Goal: Browse casually: Explore the website without a specific task or goal

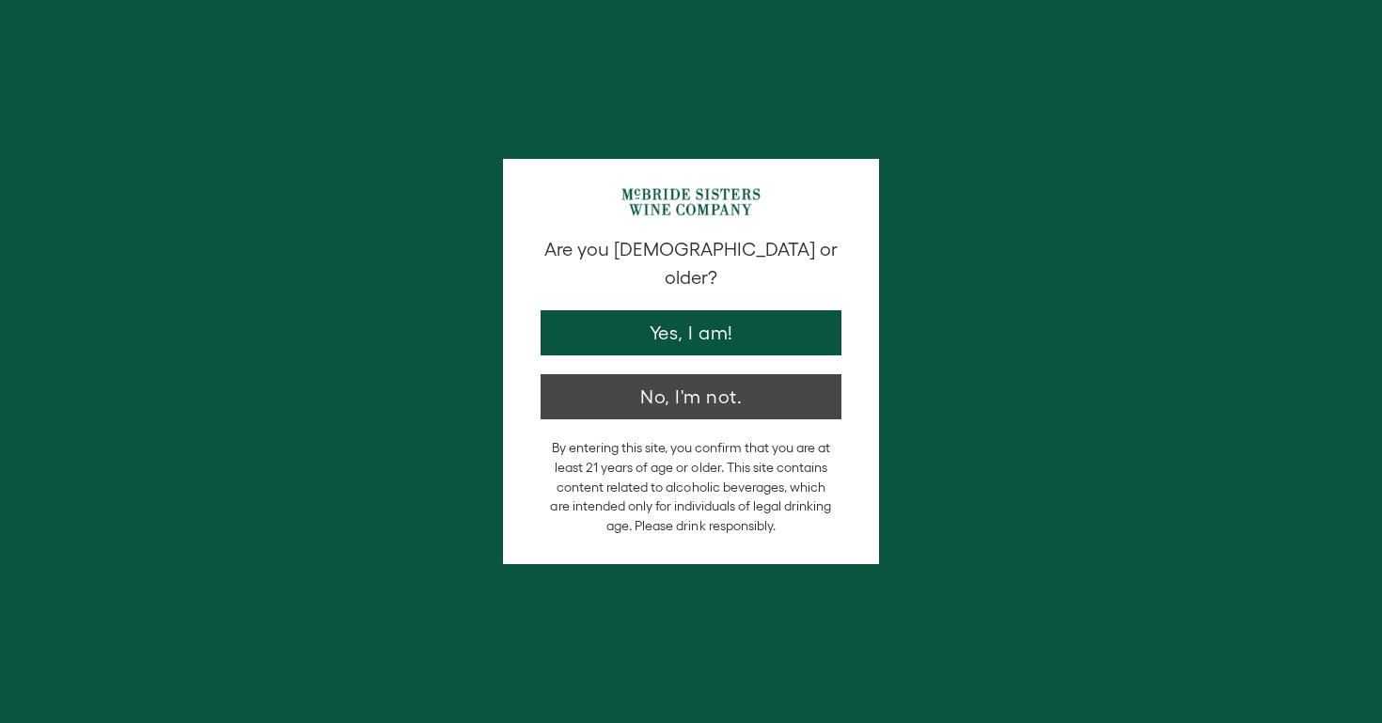
click at [705, 374] on button "No, I'm not." at bounding box center [691, 396] width 301 height 45
click at [637, 374] on button "No, I'm not." at bounding box center [691, 396] width 301 height 45
click at [661, 374] on button "No, I'm not." at bounding box center [691, 396] width 301 height 45
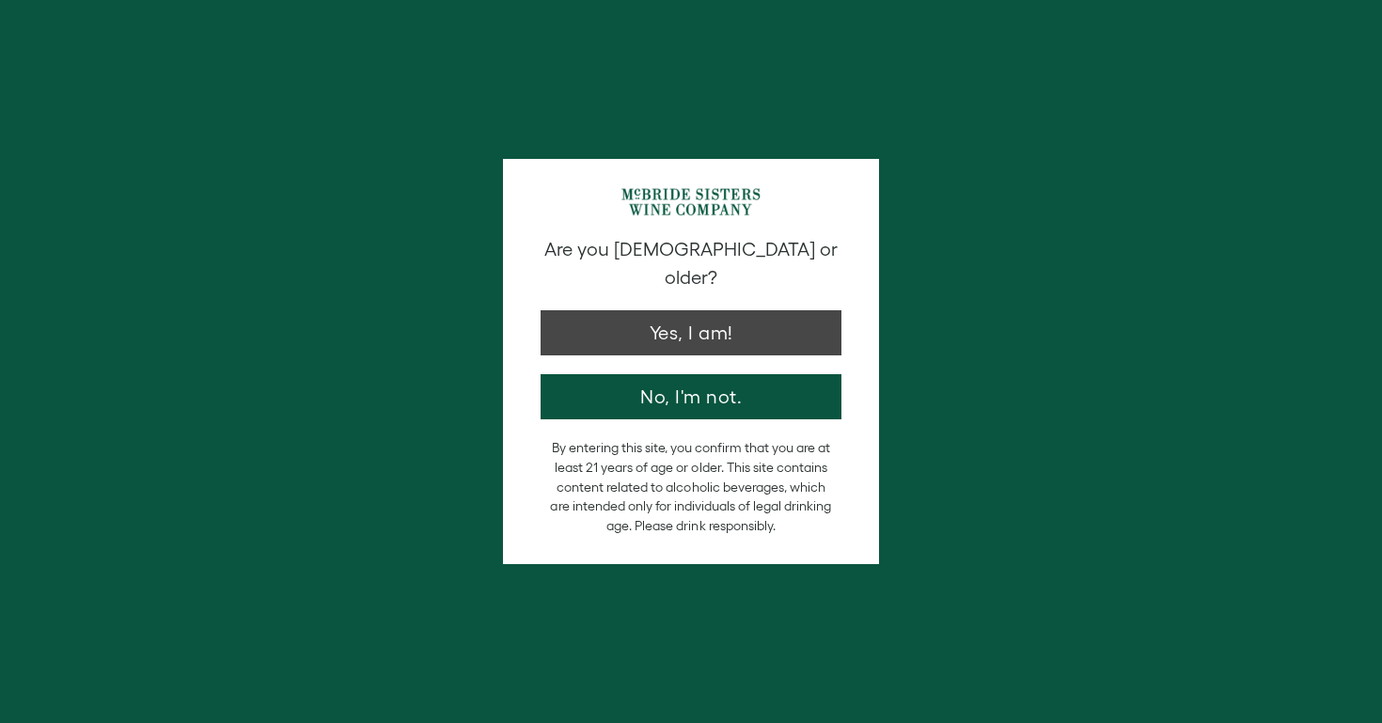
click at [705, 310] on button "Yes, I am!" at bounding box center [691, 332] width 301 height 45
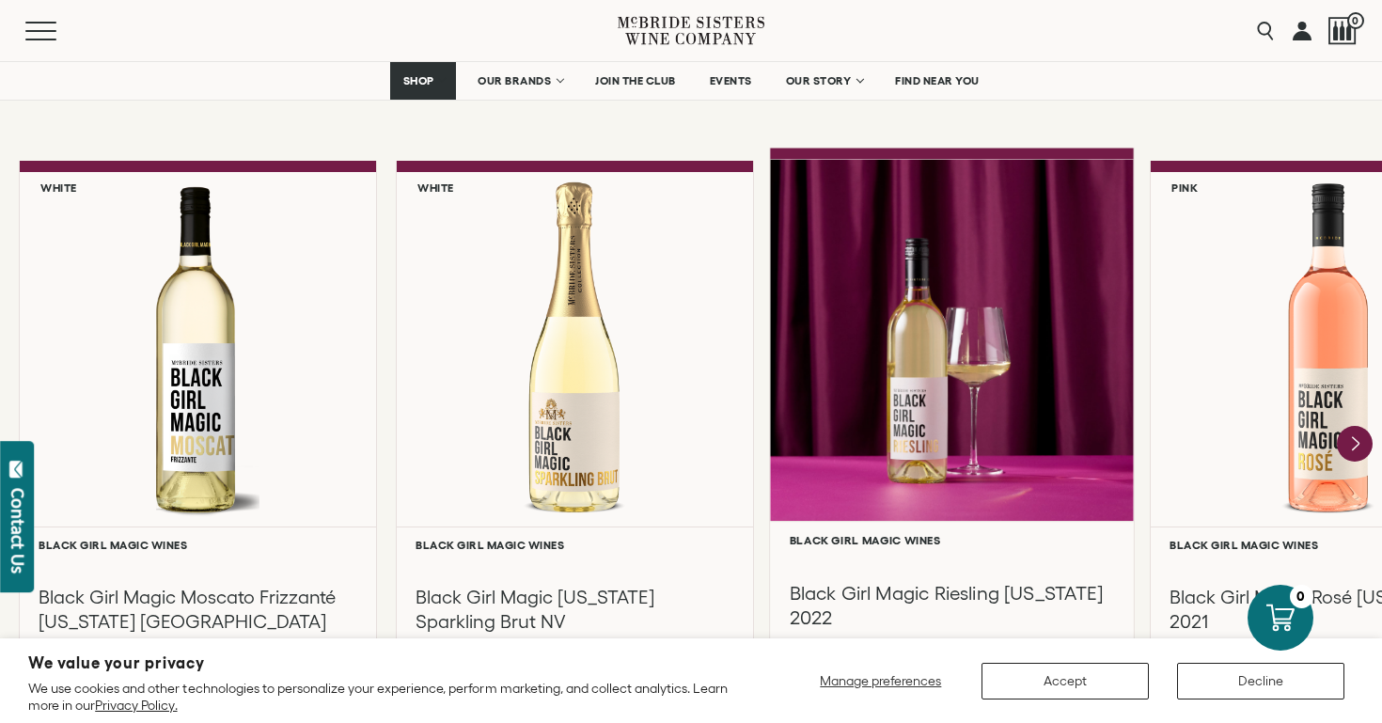
scroll to position [1583, 0]
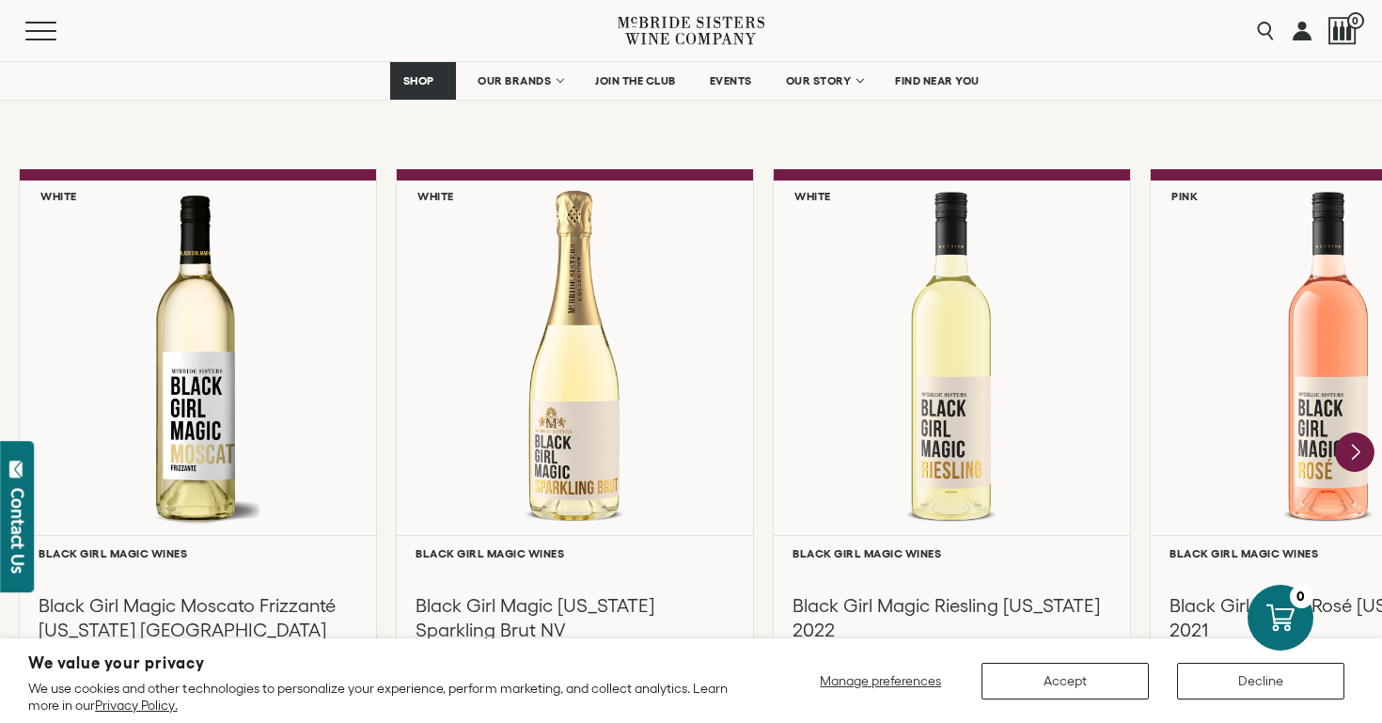
click at [1353, 450] on icon "Next" at bounding box center [1356, 451] width 8 height 15
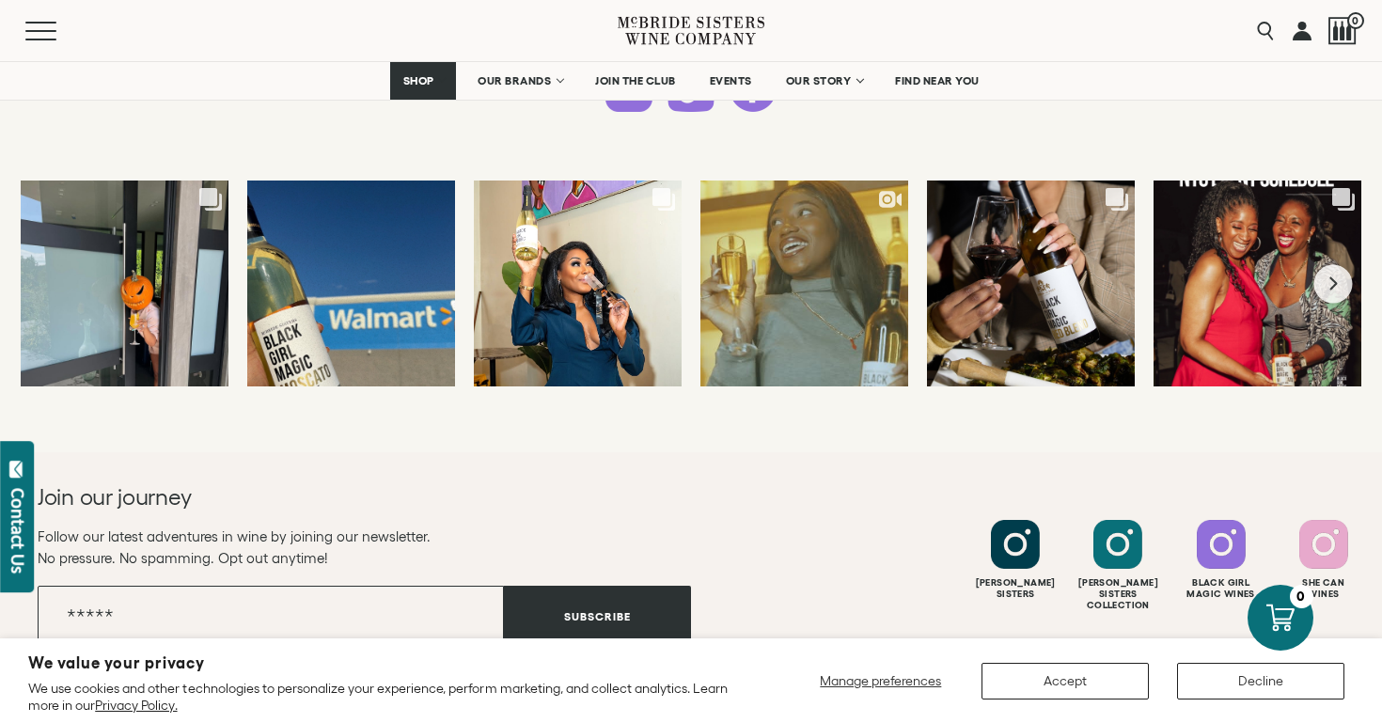
scroll to position [4896, 0]
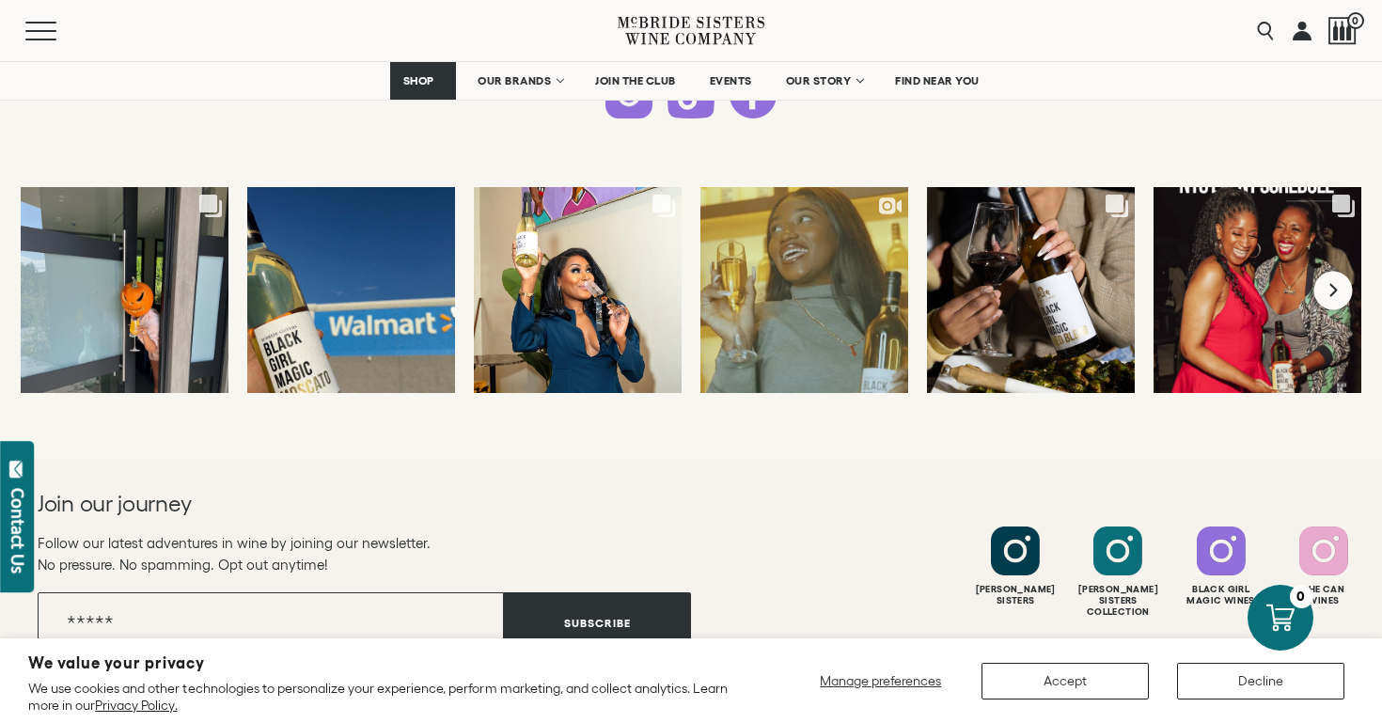
click at [1340, 289] on button "Next slide" at bounding box center [1333, 290] width 39 height 39
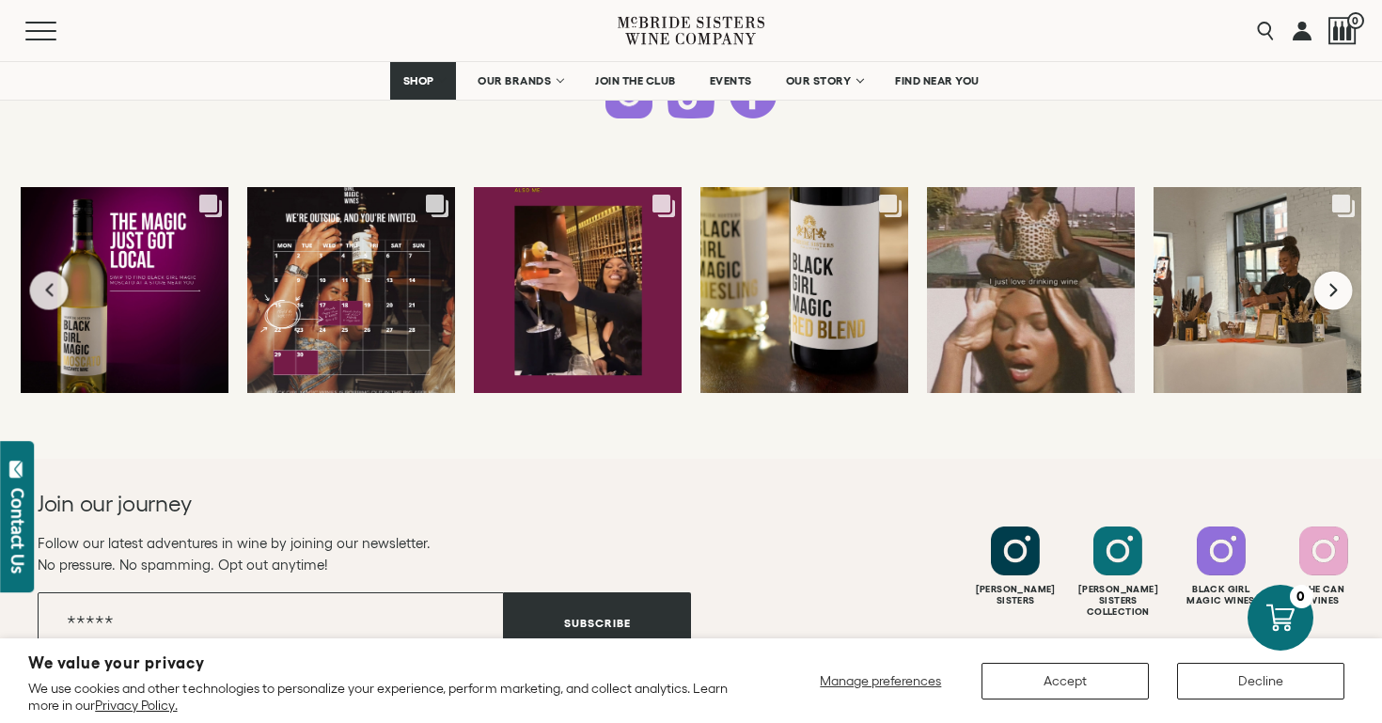
click at [1340, 289] on button "Next slide" at bounding box center [1333, 290] width 39 height 39
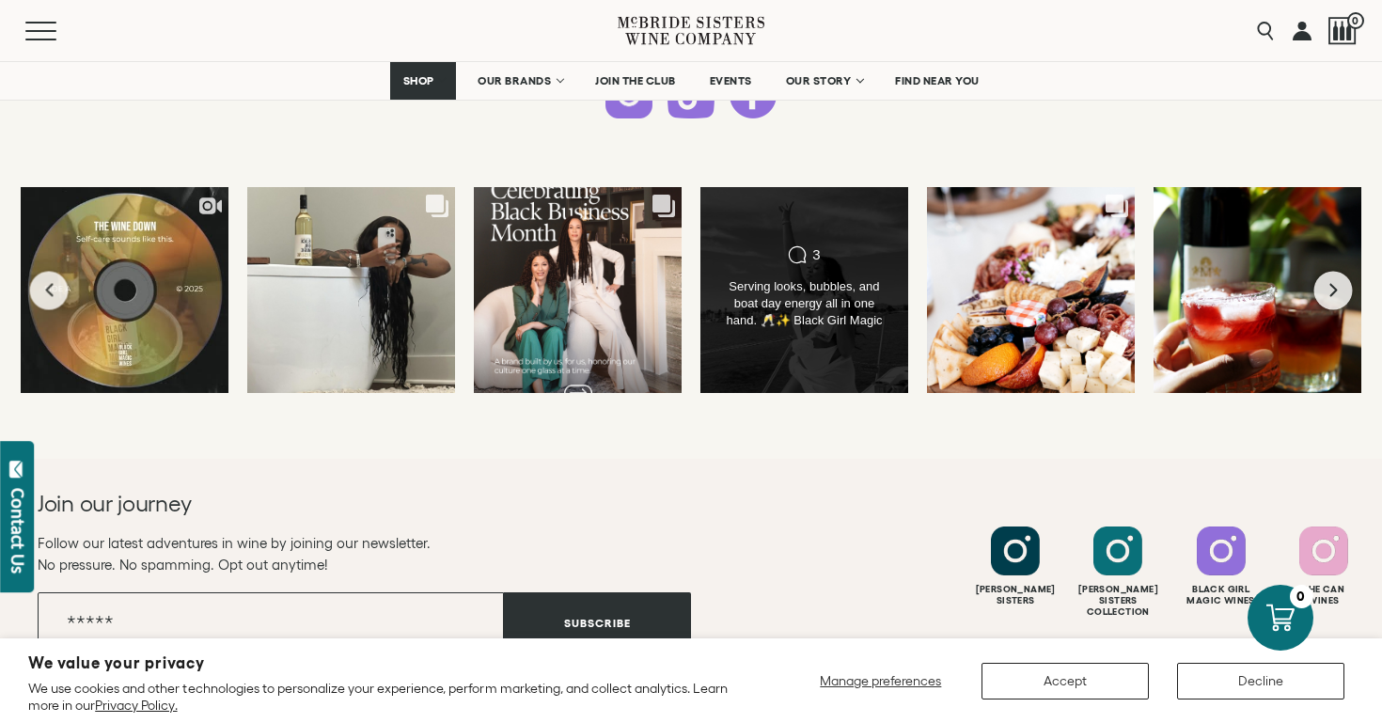
click at [817, 295] on div "Serving looks, bubbles, and boat day energy all in one hand. 🥂✨ Black Girl Magi…" at bounding box center [803, 304] width 167 height 53
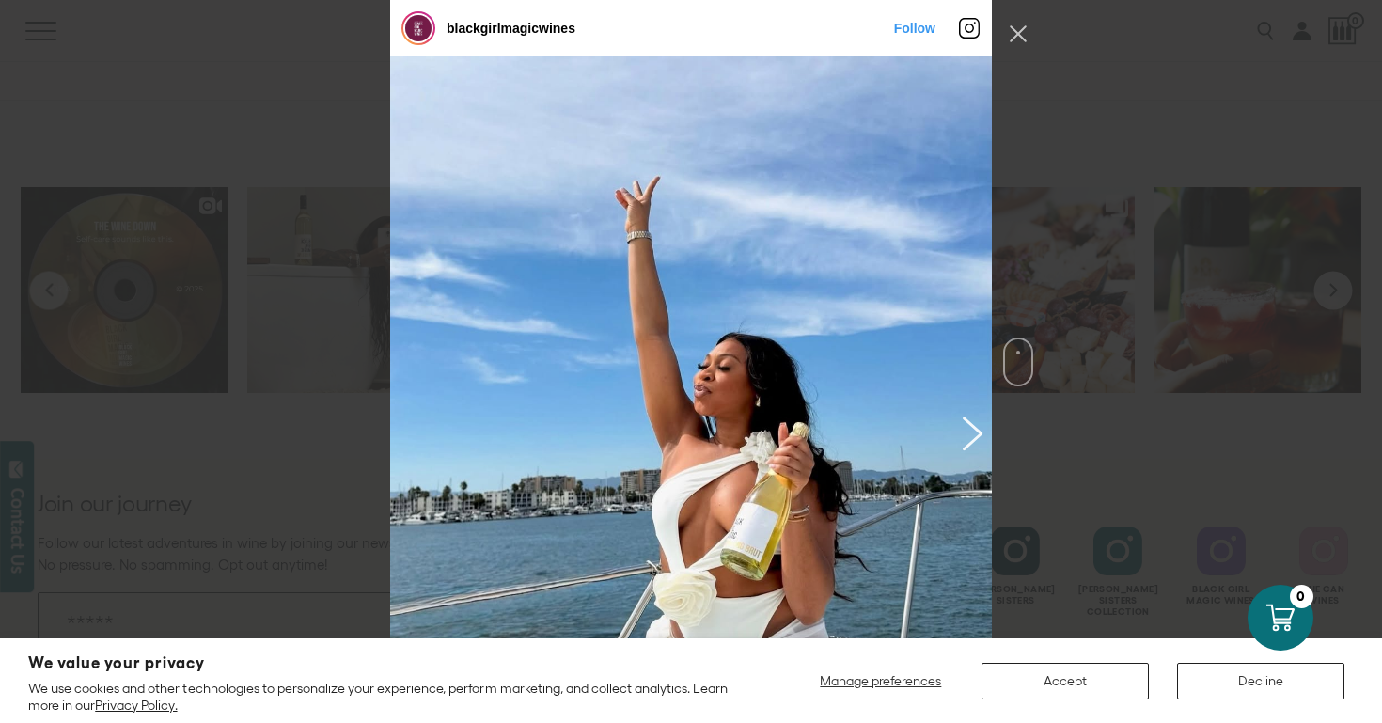
click at [975, 434] on button "Previous image" at bounding box center [969, 433] width 23 height 34
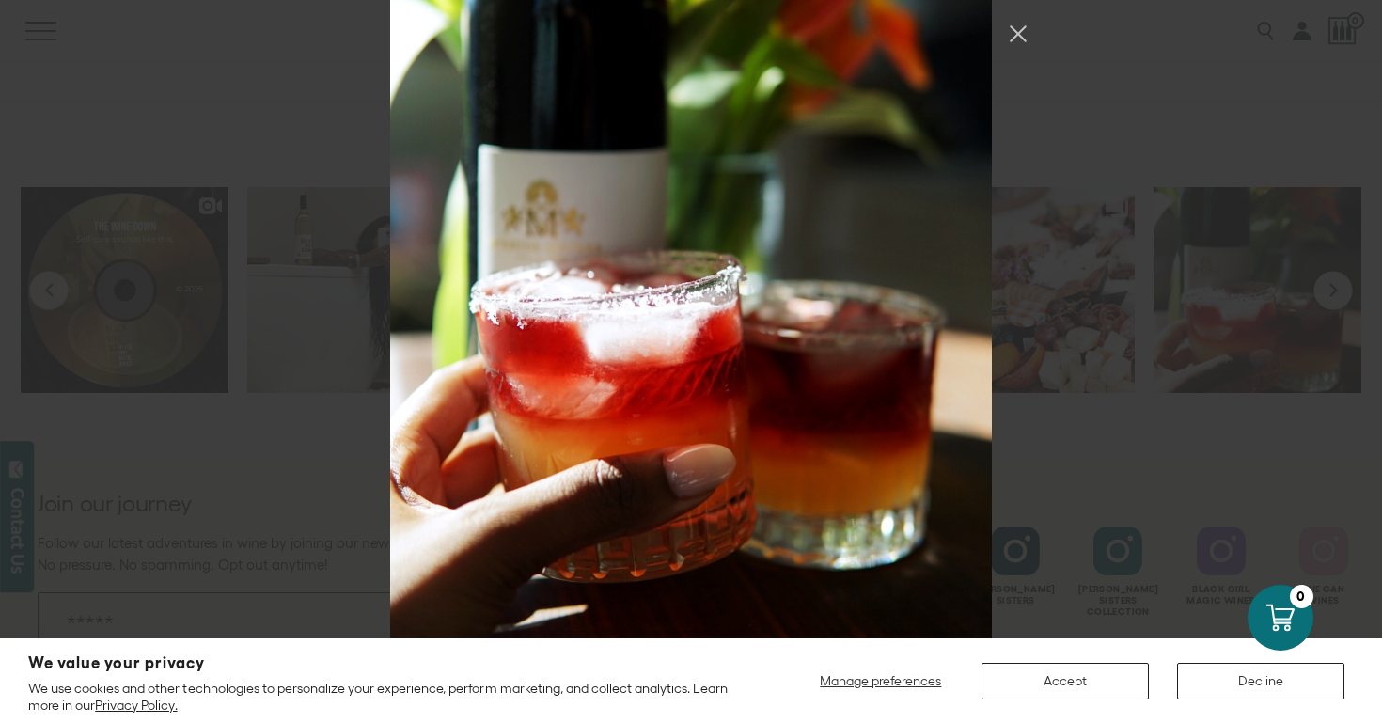
scroll to position [6651, 0]
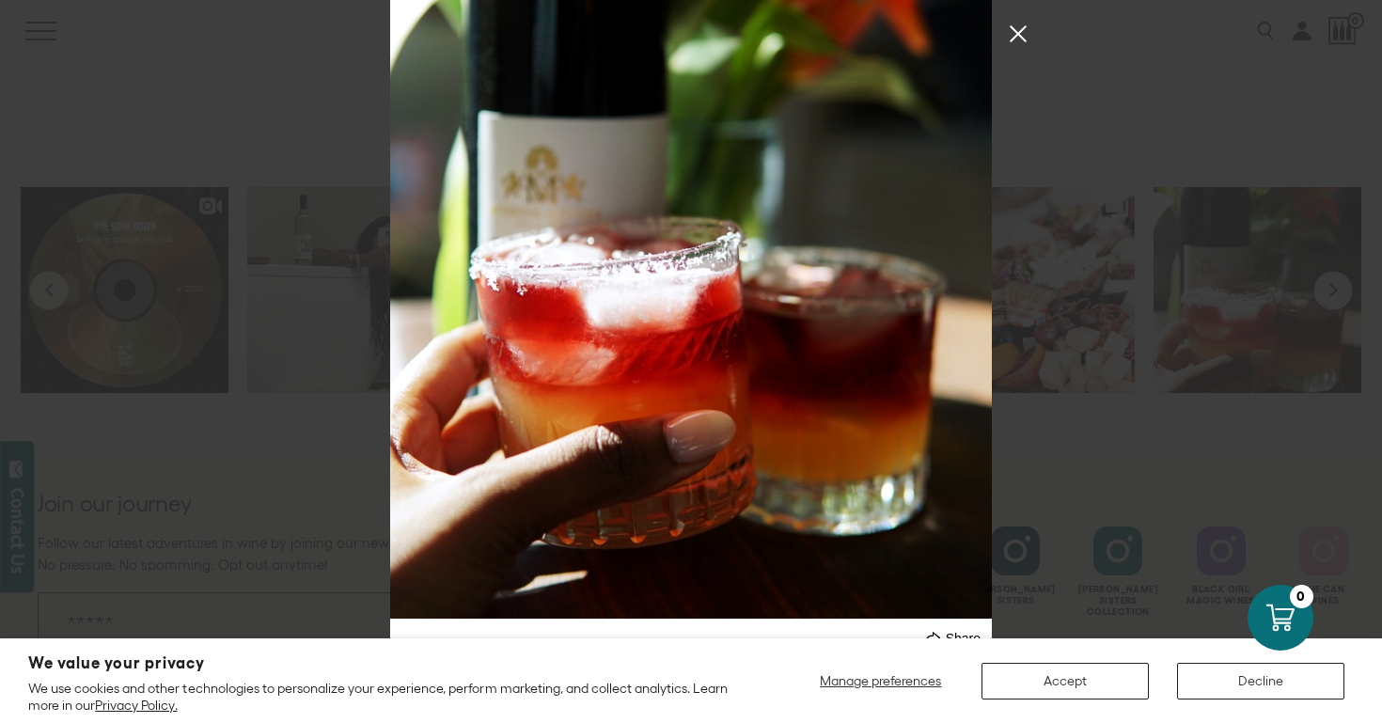
click at [1016, 33] on button "Close Instagram Feed Popup" at bounding box center [1018, 34] width 30 height 30
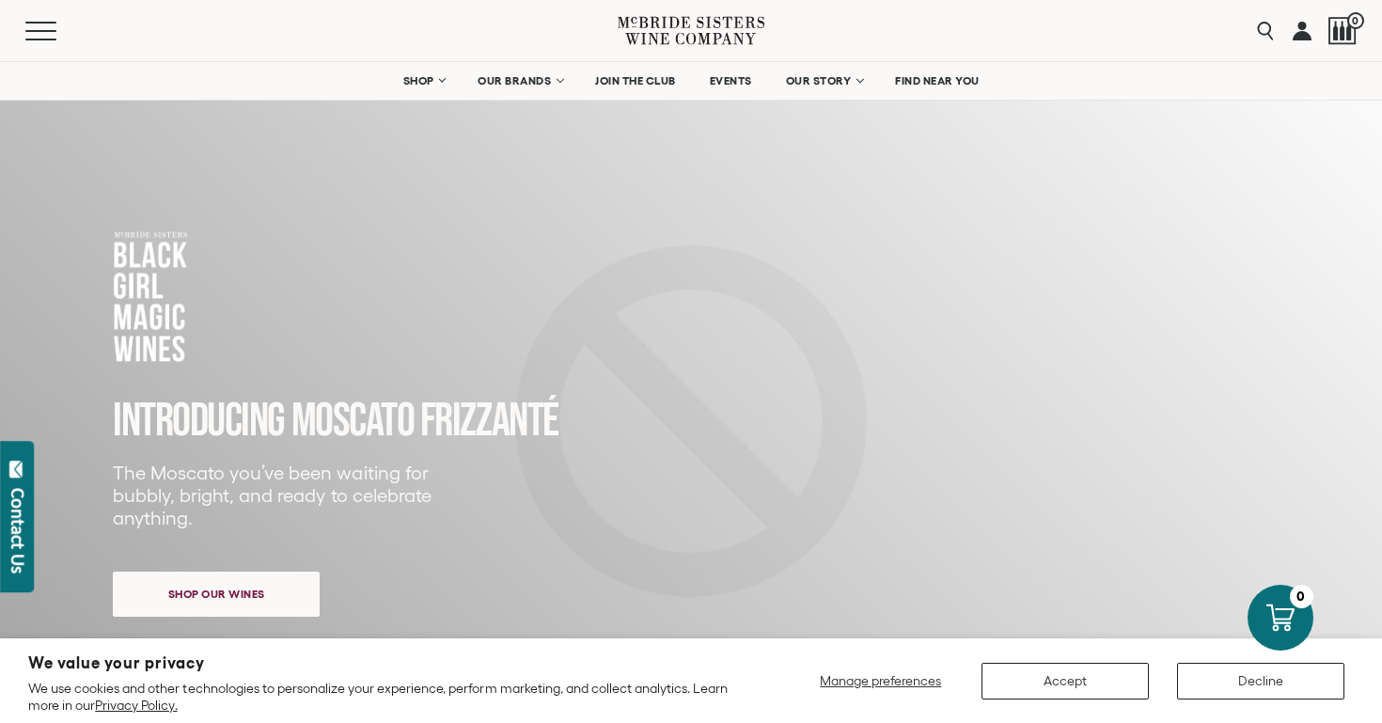
scroll to position [0, 0]
